Goal: Contribute content: Contribute content

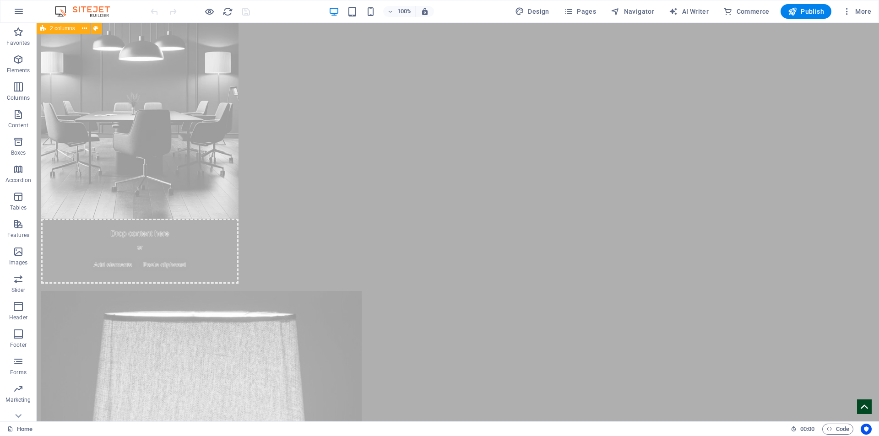
scroll to position [2746, 0]
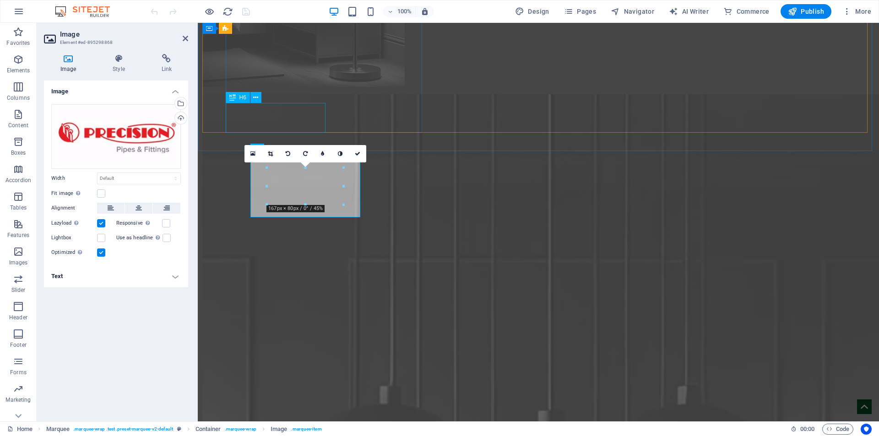
scroll to position [2706, 0]
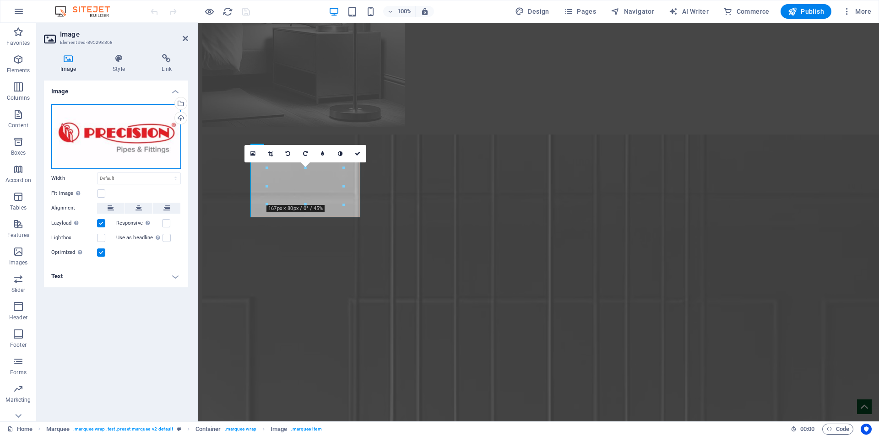
click at [119, 140] on div "Drag files here, click to choose files or select files from Files or our free s…" at bounding box center [116, 136] width 130 height 65
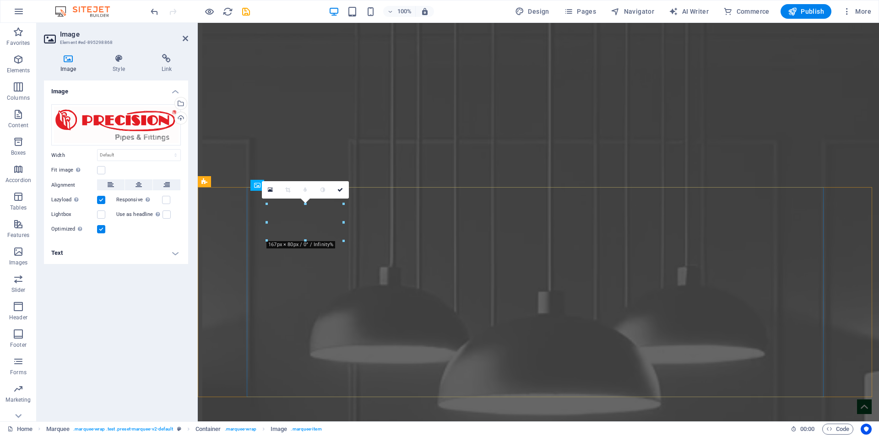
scroll to position [2670, 0]
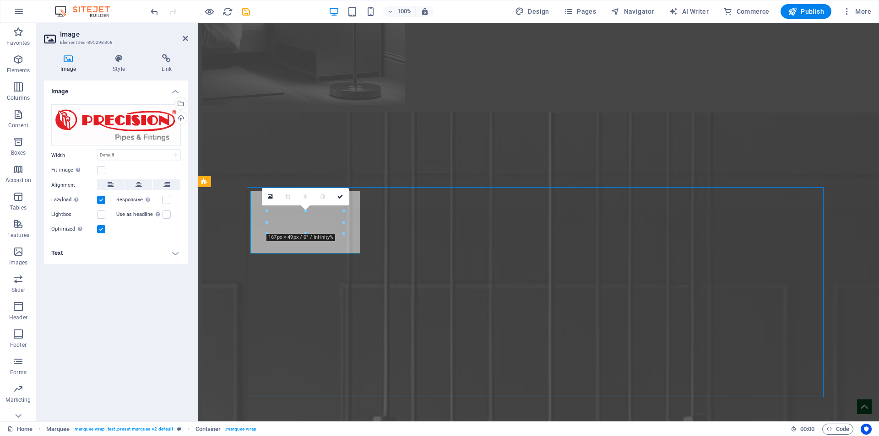
scroll to position [2710, 0]
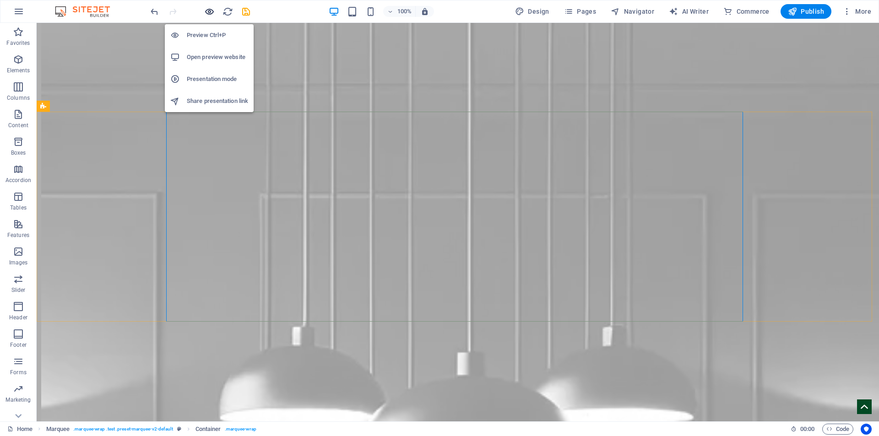
click at [0, 0] on icon "button" at bounding box center [0, 0] width 0 height 0
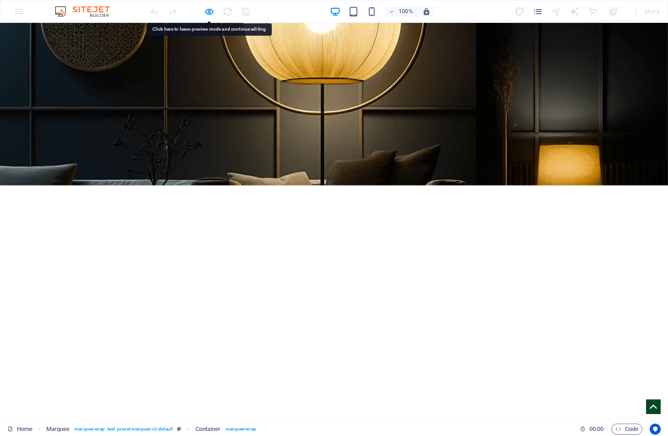
scroll to position [1922, 0]
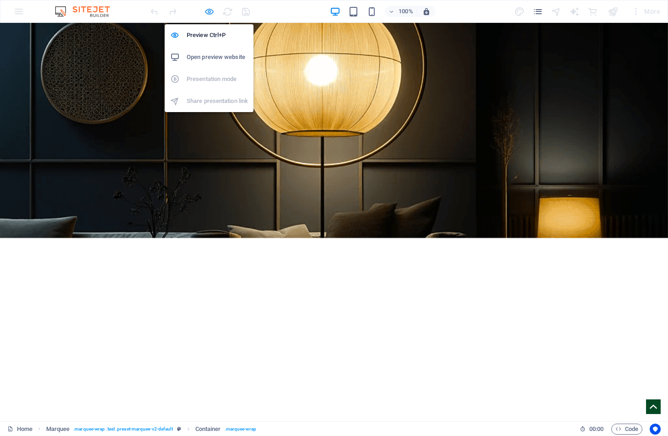
click at [0, 0] on icon "button" at bounding box center [0, 0] width 0 height 0
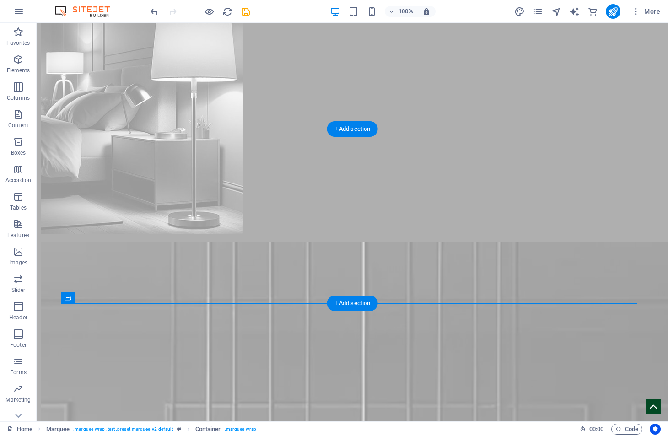
scroll to position [2805, 0]
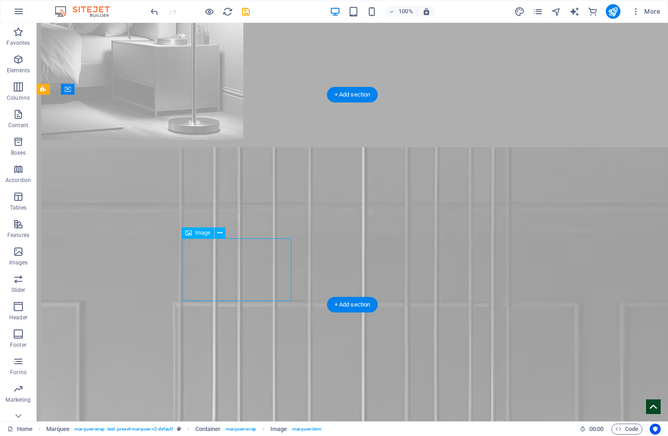
scroll to position [3042, 0]
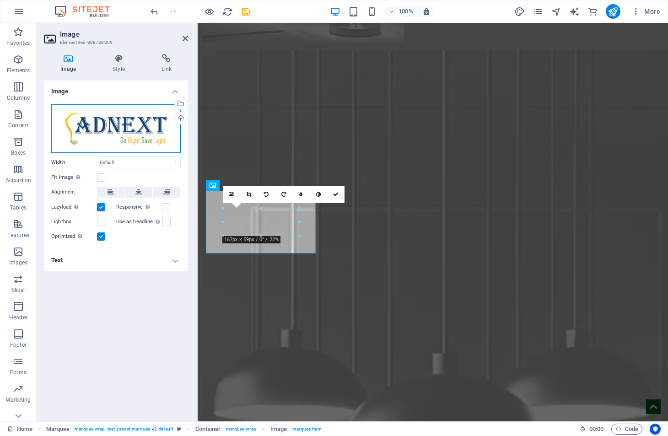
click at [115, 129] on div "Drag files here, click to choose files or select files from Files or our free s…" at bounding box center [116, 128] width 130 height 49
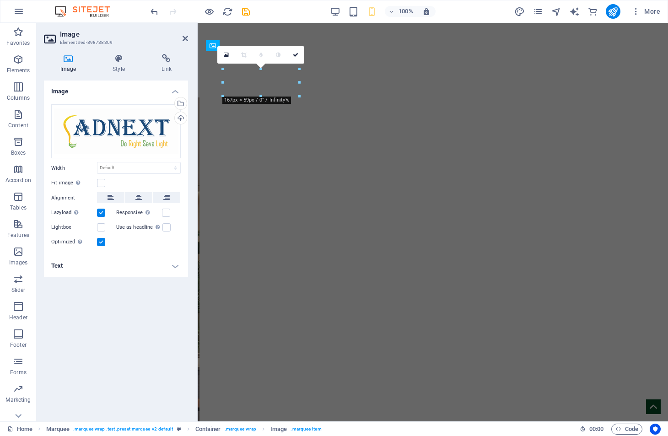
scroll to position [3181, 0]
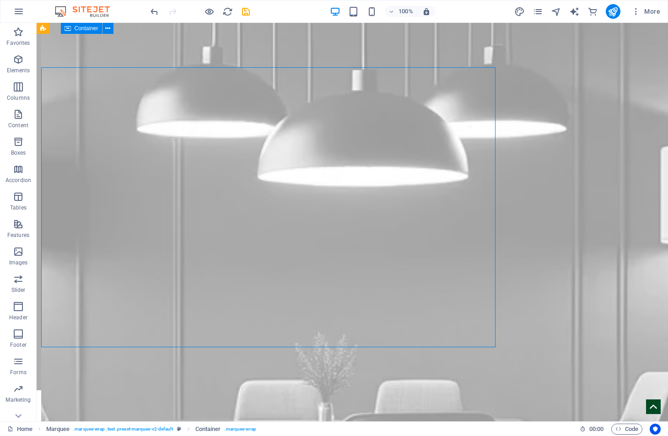
scroll to position [2992, 0]
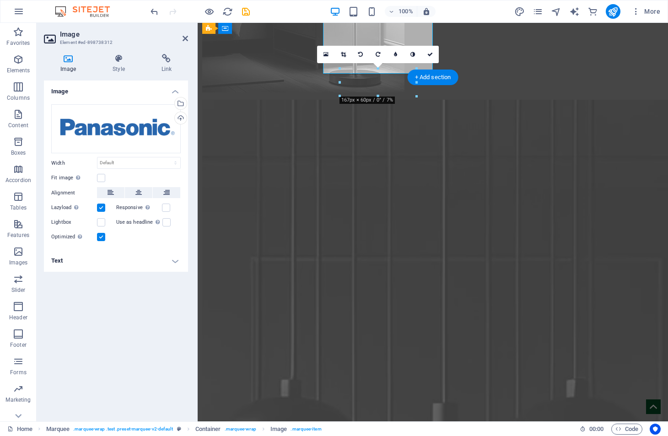
scroll to position [3181, 0]
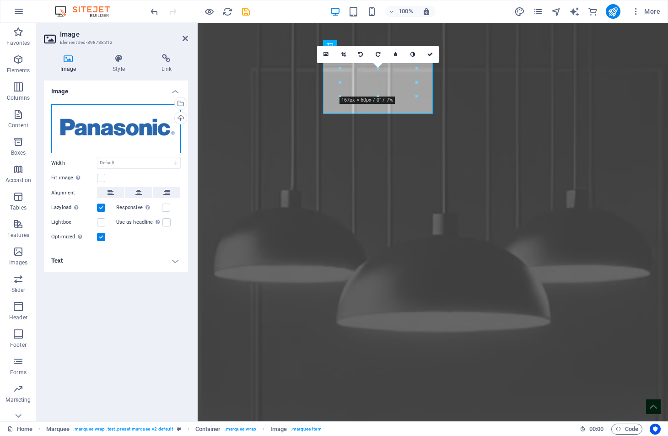
click at [76, 129] on div "Drag files here, click to choose files or select files from Files or our free s…" at bounding box center [116, 128] width 130 height 49
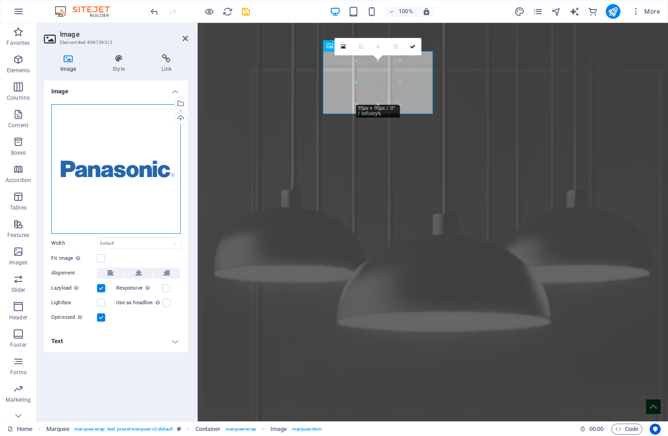
click at [110, 142] on div "Drag files here, click to choose files or select files from Files or our free s…" at bounding box center [116, 169] width 130 height 130
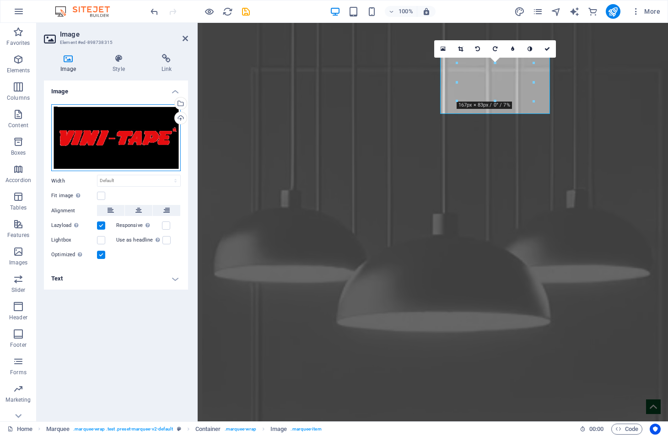
click at [113, 130] on div "Drag files here, click to choose files or select files from Files or our free s…" at bounding box center [116, 137] width 130 height 67
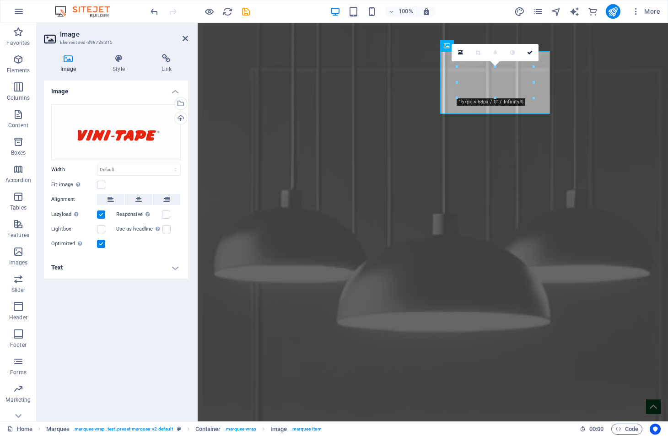
click at [117, 340] on div "Image Drag files here, click to choose files or select files from Files or our …" at bounding box center [116, 248] width 144 height 334
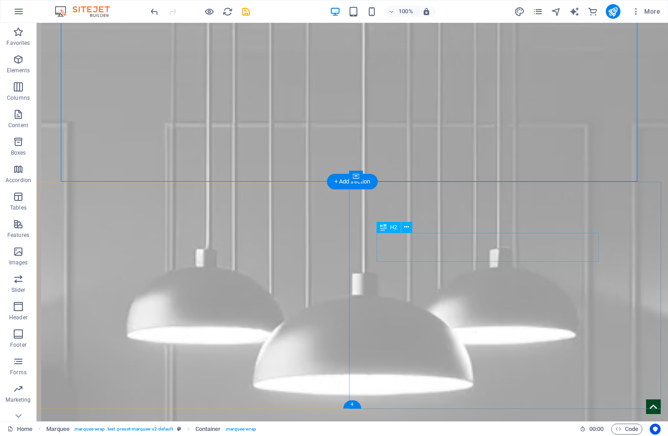
scroll to position [2855, 0]
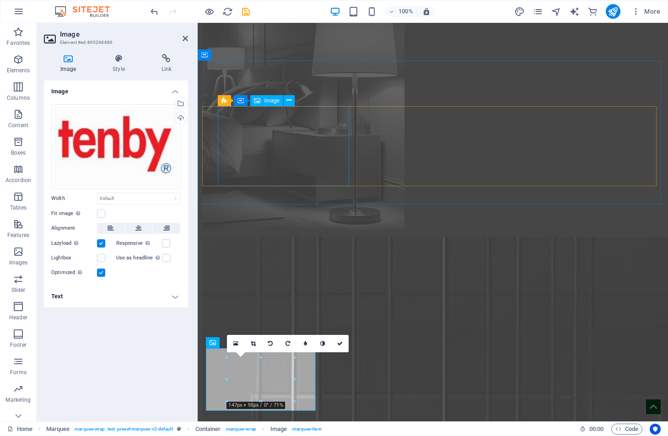
scroll to position [2814, 0]
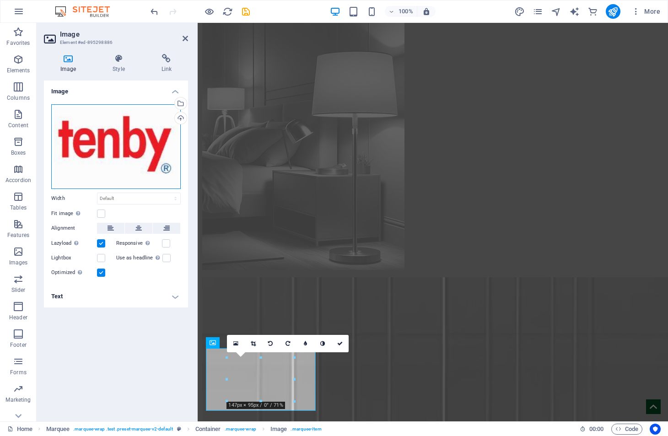
click at [69, 169] on div "Drag files here, click to choose files or select files from Files or our free s…" at bounding box center [116, 146] width 130 height 85
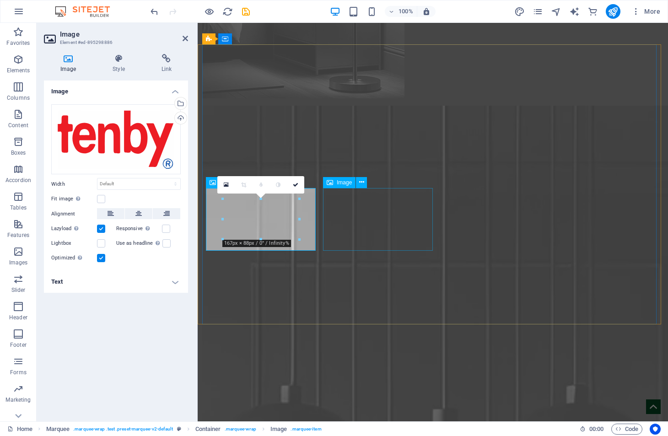
scroll to position [2975, 0]
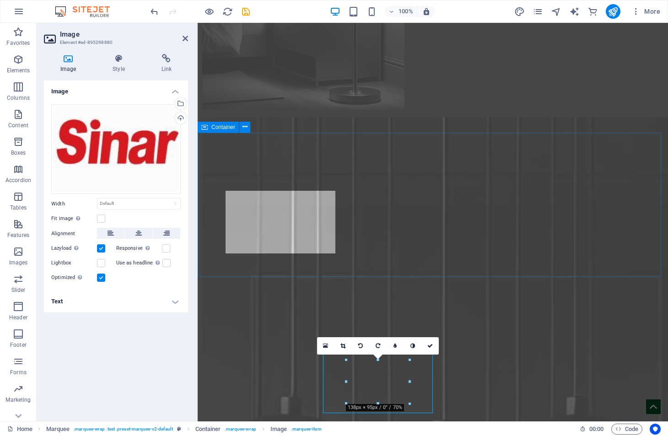
scroll to position [2742, 0]
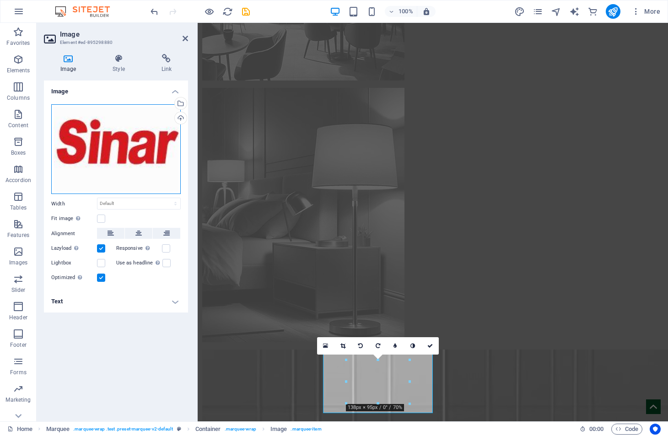
click at [105, 138] on div "Drag files here, click to choose files or select files from Files or our free s…" at bounding box center [116, 149] width 130 height 90
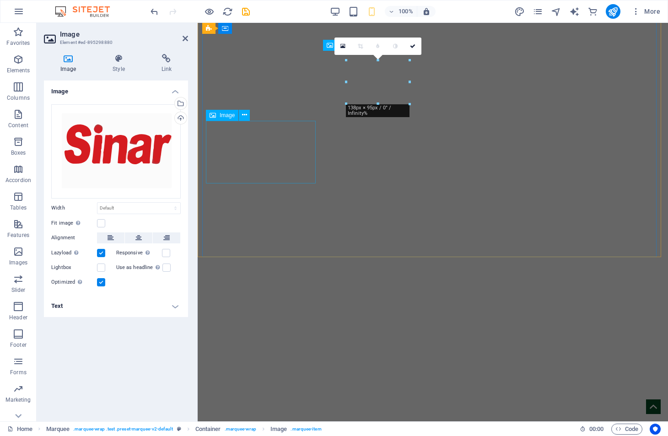
scroll to position [3042, 0]
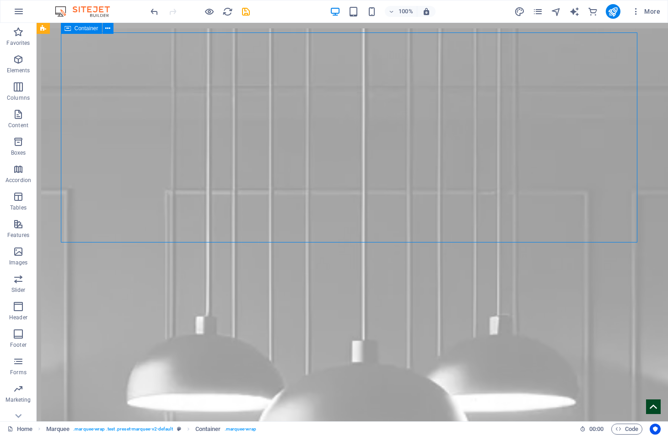
scroll to position [2831, 0]
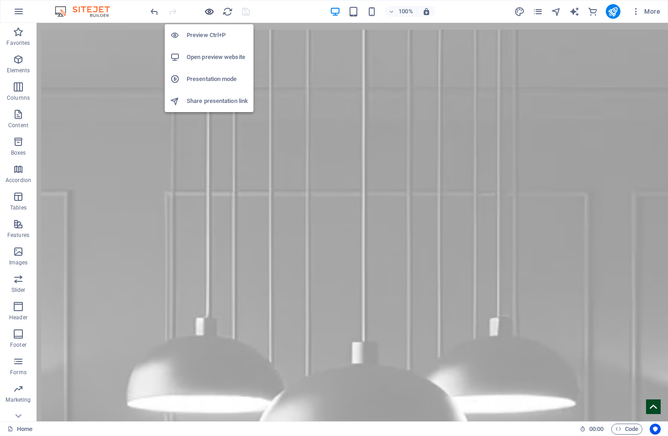
click at [0, 0] on icon "button" at bounding box center [0, 0] width 0 height 0
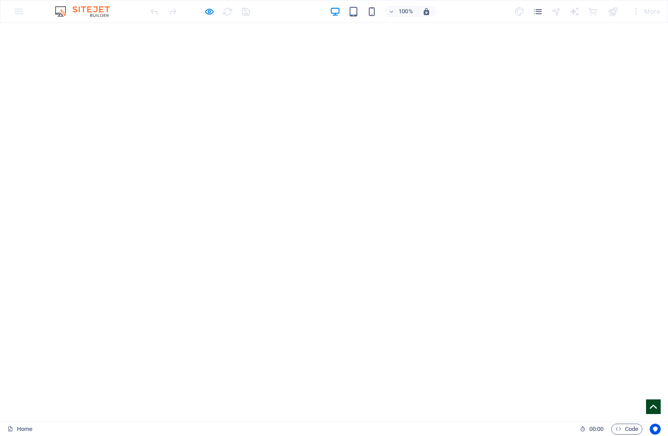
scroll to position [2107, 0]
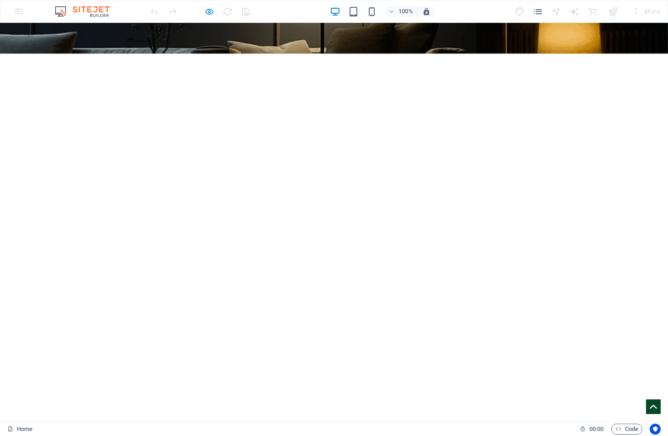
click at [0, 0] on icon "button" at bounding box center [0, 0] width 0 height 0
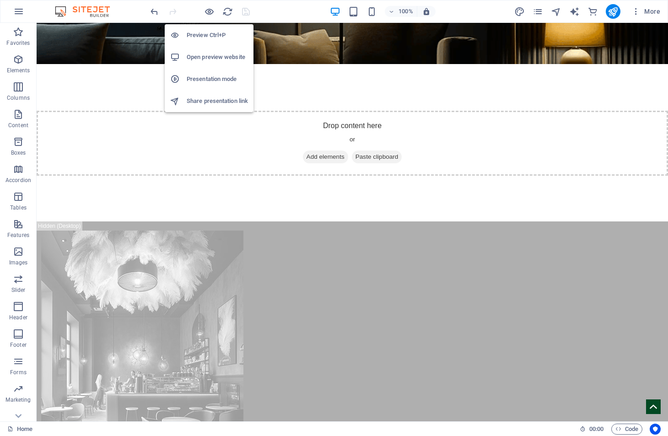
scroll to position [2761, 0]
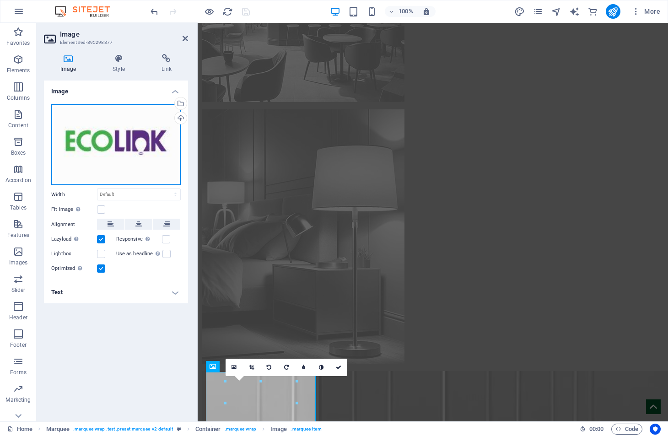
click at [148, 151] on div "Drag files here, click to choose files or select files from Files or our free s…" at bounding box center [116, 144] width 130 height 81
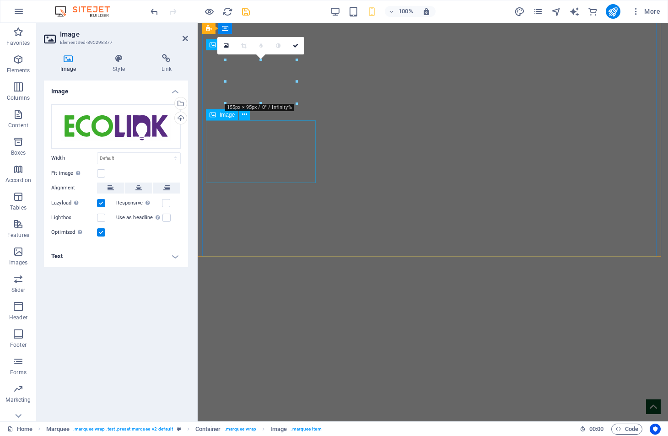
scroll to position [3042, 0]
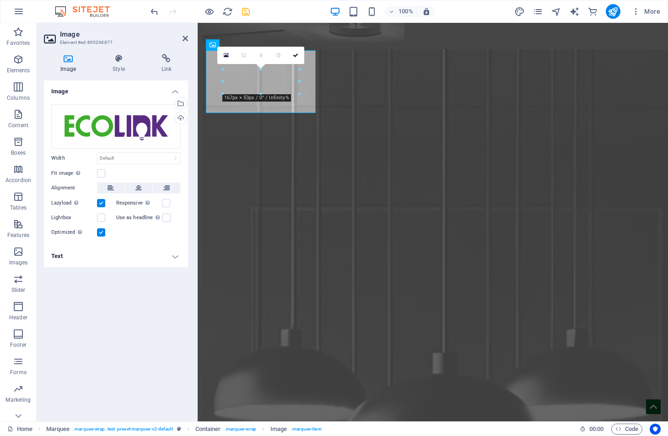
click at [114, 298] on div "Image Drag files here, click to choose files or select files from Files or our …" at bounding box center [116, 248] width 144 height 334
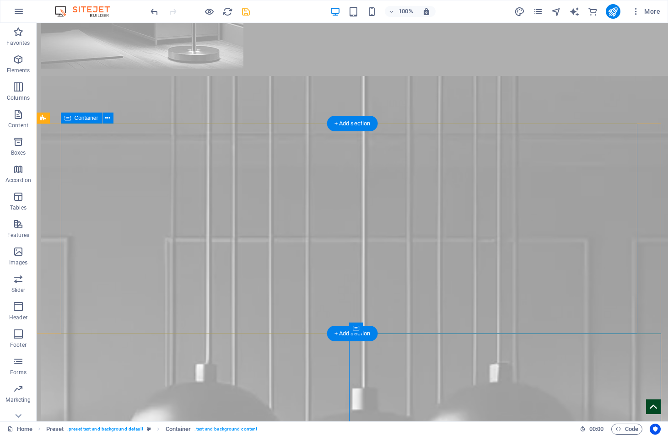
scroll to position [2786, 0]
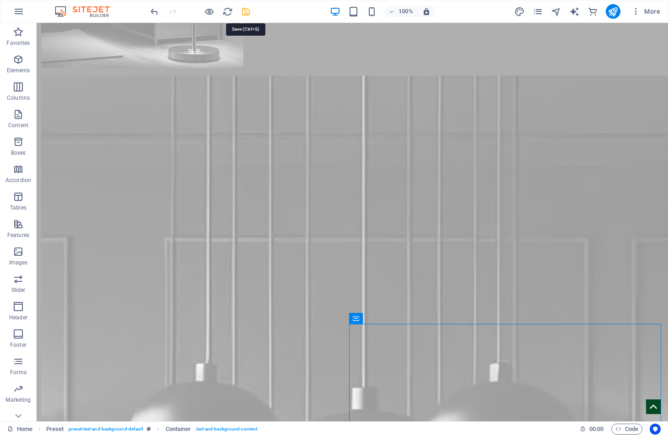
click at [243, 11] on icon "save" at bounding box center [246, 11] width 11 height 11
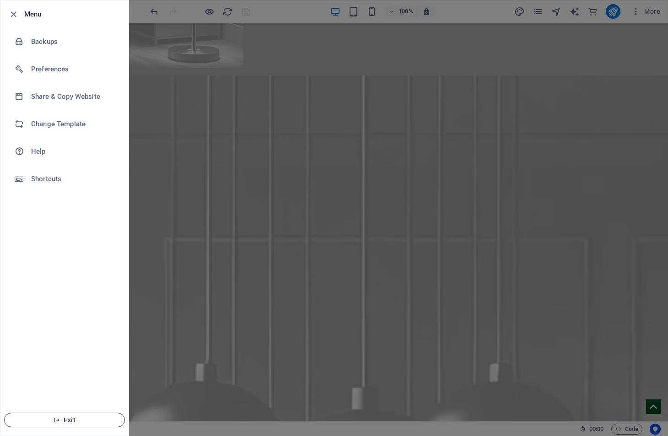
click at [56, 418] on icon "button" at bounding box center [57, 420] width 6 height 6
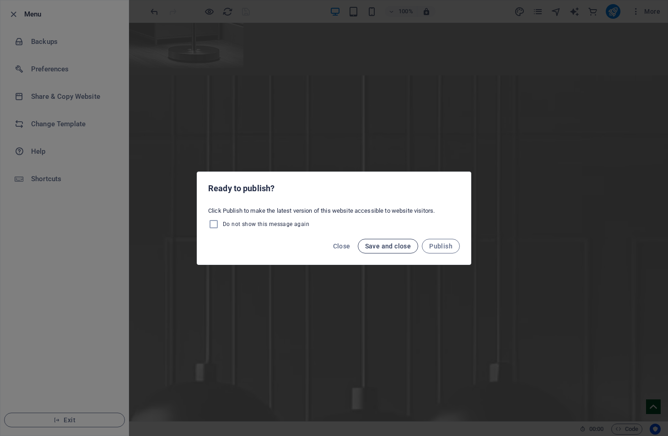
click at [380, 249] on span "Save and close" at bounding box center [388, 246] width 46 height 7
